Goal: Task Accomplishment & Management: Manage account settings

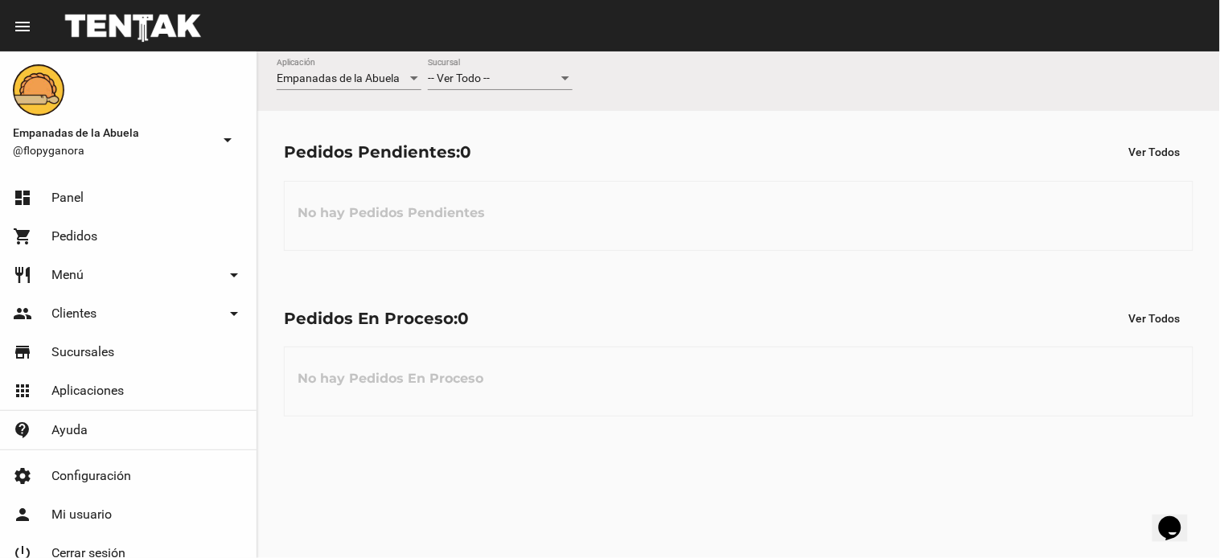
click at [461, 73] on span "-- Ver Todo --" at bounding box center [459, 78] width 62 height 13
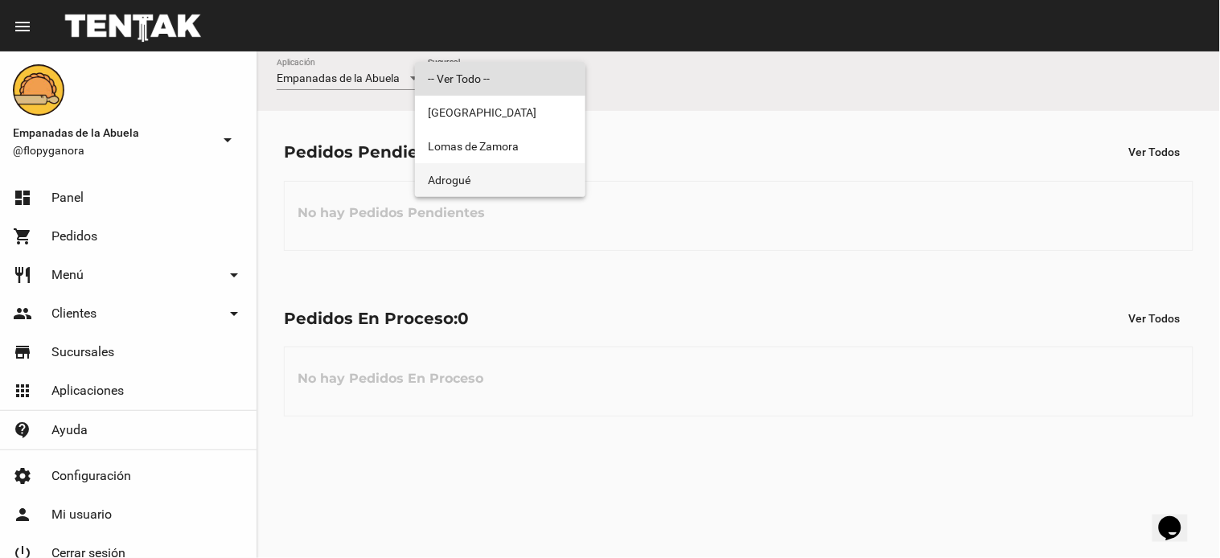
click at [468, 177] on span "Adrogué" at bounding box center [500, 180] width 145 height 34
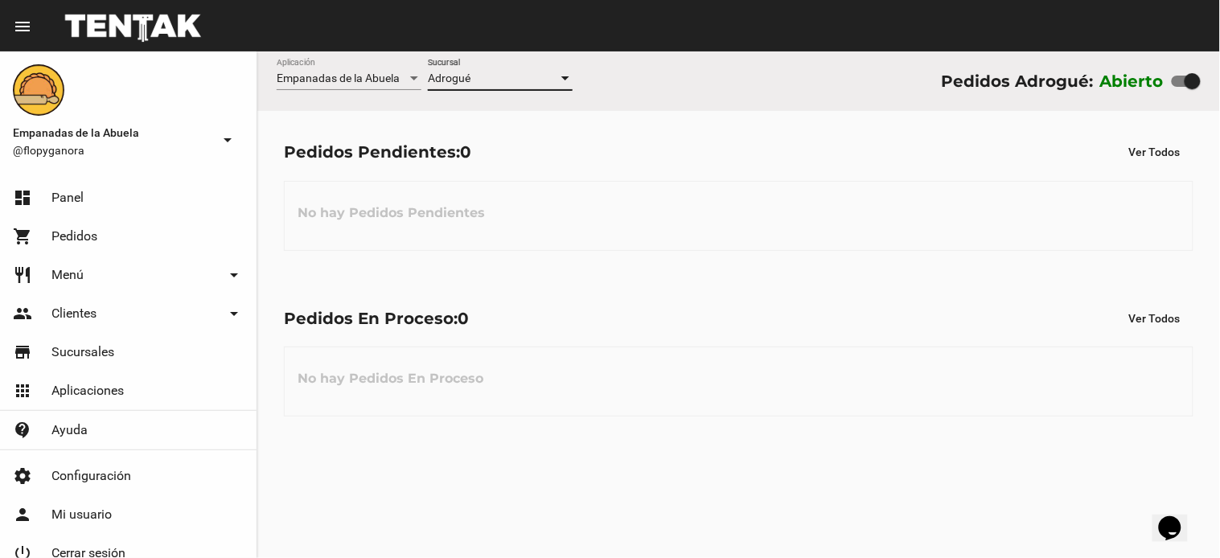
click at [523, 82] on div "Adrogué" at bounding box center [493, 78] width 130 height 13
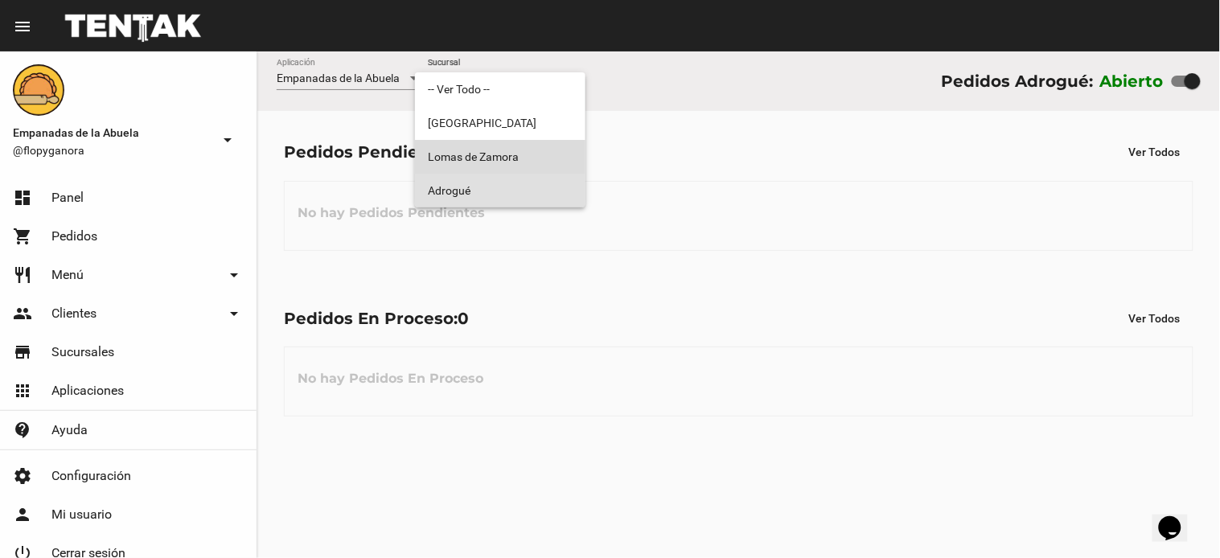
click at [529, 155] on span "Lomas de Zamora" at bounding box center [500, 157] width 145 height 34
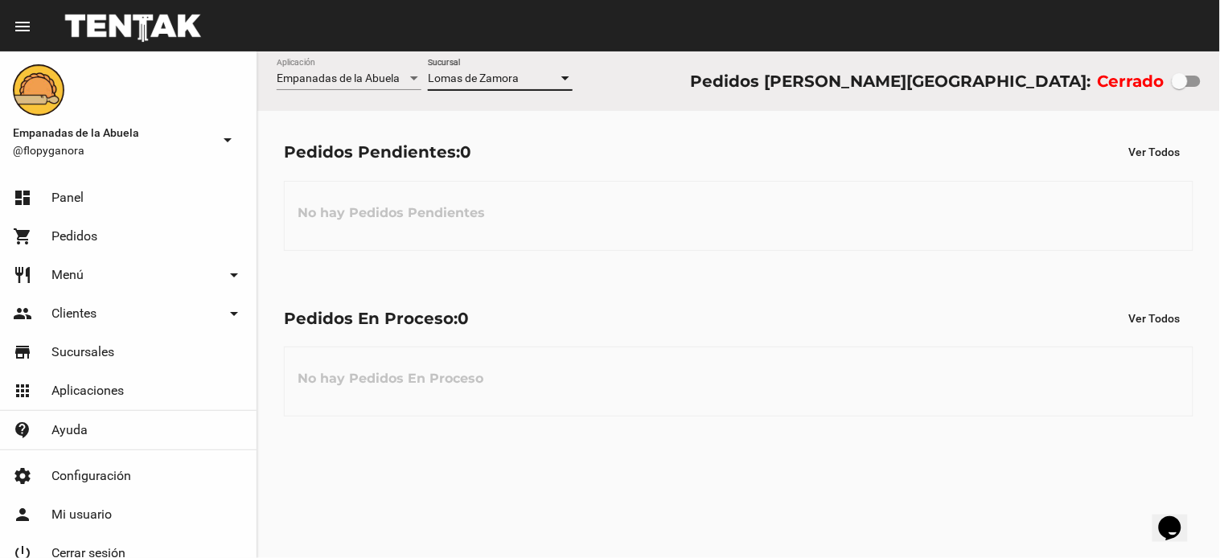
click at [512, 81] on span "Lomas de Zamora" at bounding box center [473, 78] width 91 height 13
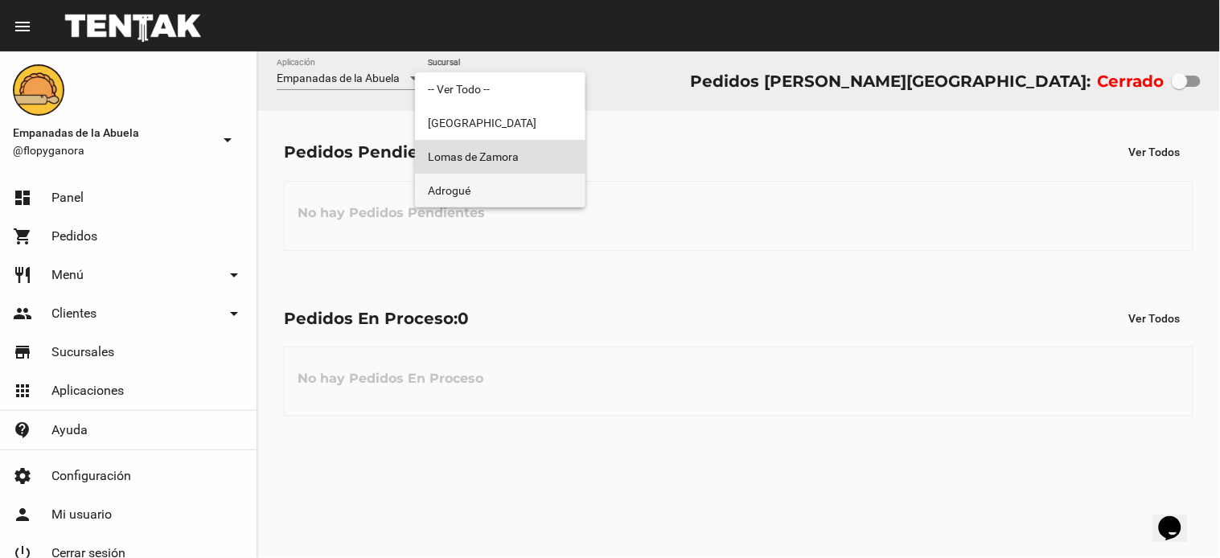
click at [511, 188] on span "Adrogué" at bounding box center [500, 191] width 145 height 34
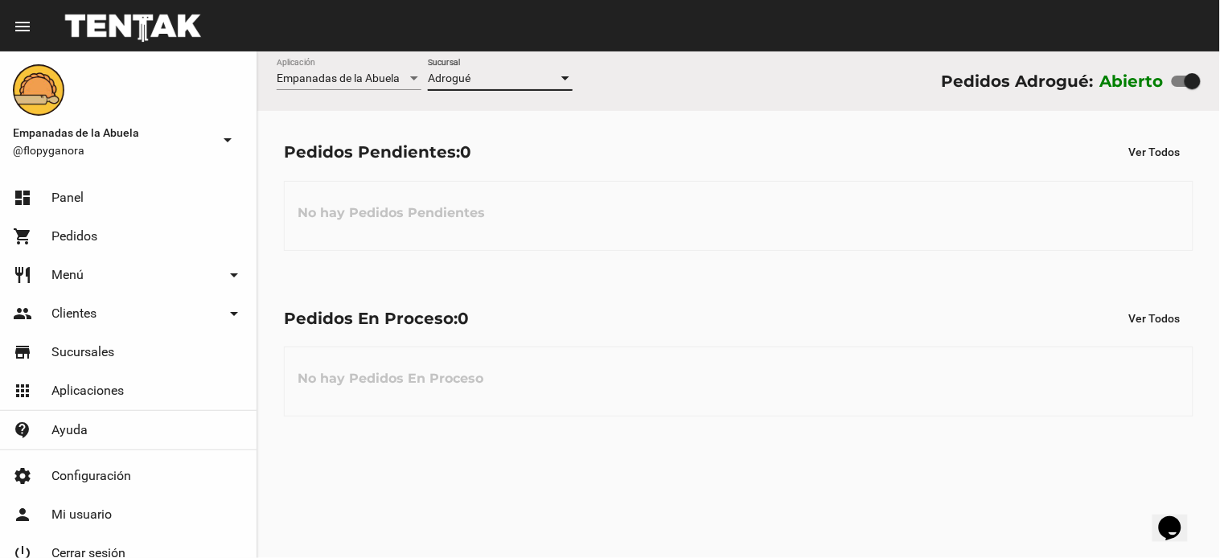
click at [1194, 87] on div at bounding box center [1193, 81] width 16 height 16
click at [1180, 87] on input "checkbox" at bounding box center [1179, 87] width 1 height 1
checkbox input "false"
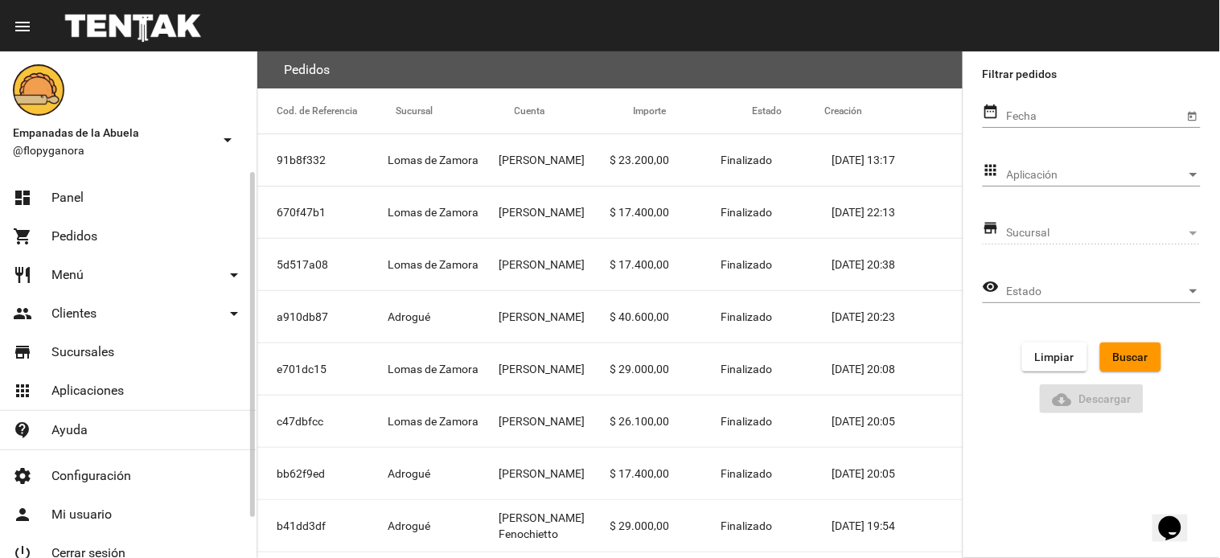
click at [130, 203] on link "dashboard Panel" at bounding box center [128, 198] width 257 height 39
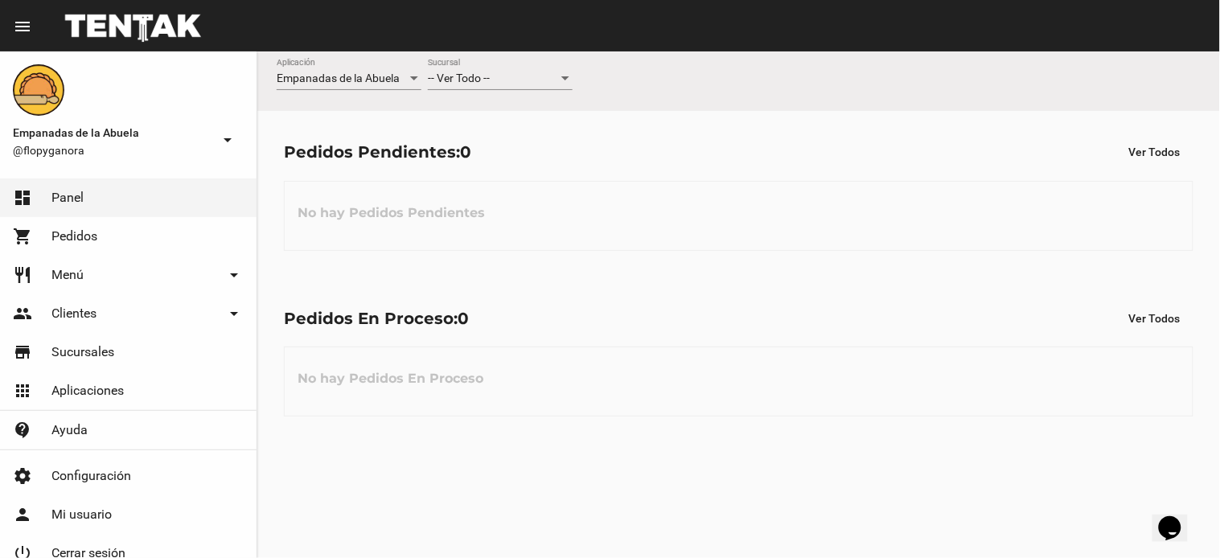
click at [559, 72] on div at bounding box center [565, 78] width 14 height 13
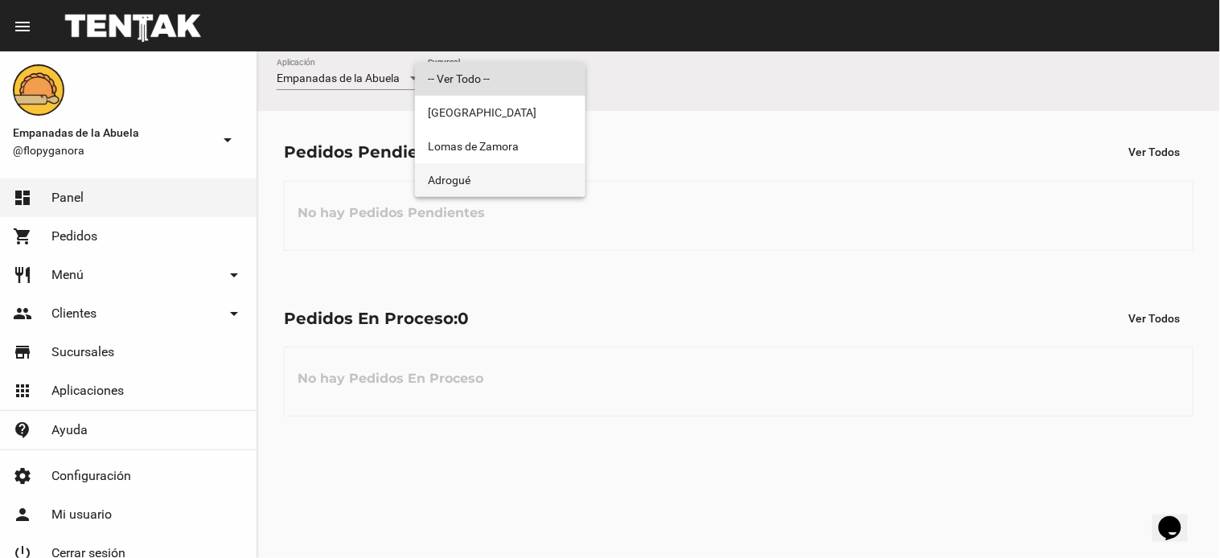
click at [553, 187] on span "Adrogué" at bounding box center [500, 180] width 145 height 34
